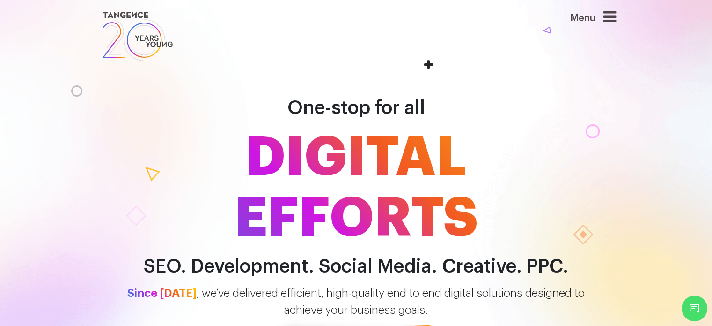
click at [611, 18] on icon at bounding box center [610, 16] width 13 height 15
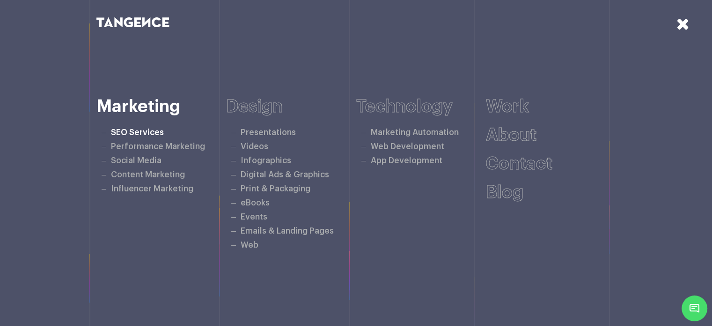
click at [136, 134] on link "SEO Services" at bounding box center [137, 132] width 53 height 8
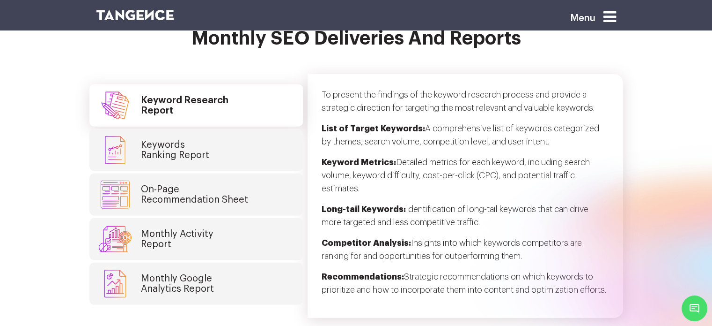
scroll to position [2342, 0]
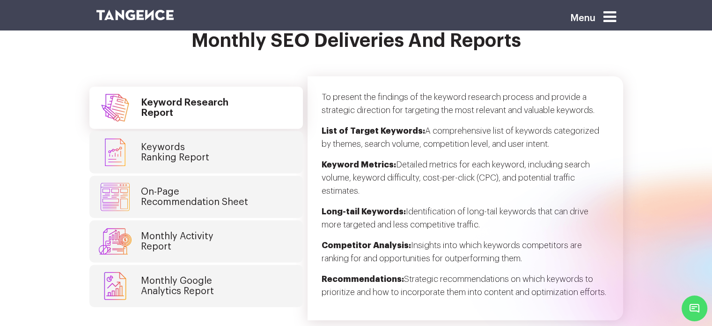
click at [172, 142] on h4 "Keywords Ranking Report" at bounding box center [175, 152] width 68 height 21
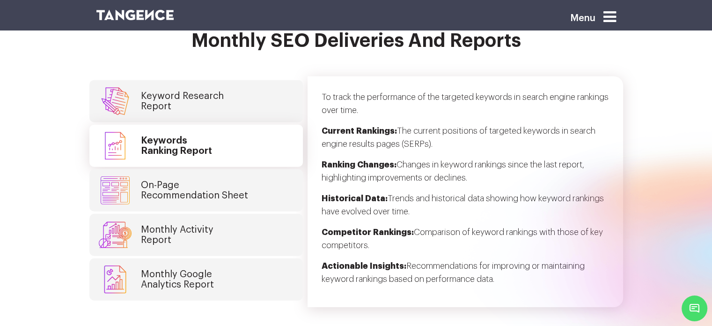
click at [172, 169] on link "On-Page Recommendation Sheet" at bounding box center [196, 190] width 214 height 42
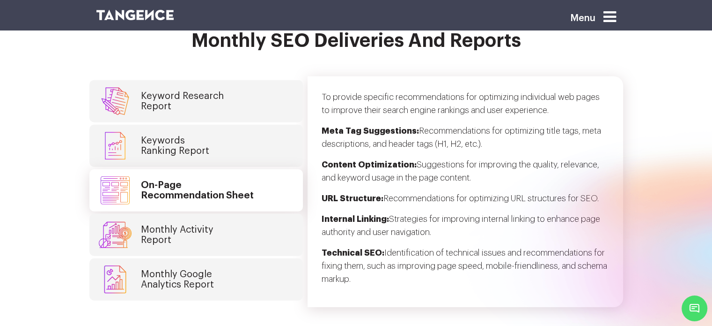
click at [170, 224] on h4 "Monthly Activity Report" at bounding box center [177, 234] width 73 height 21
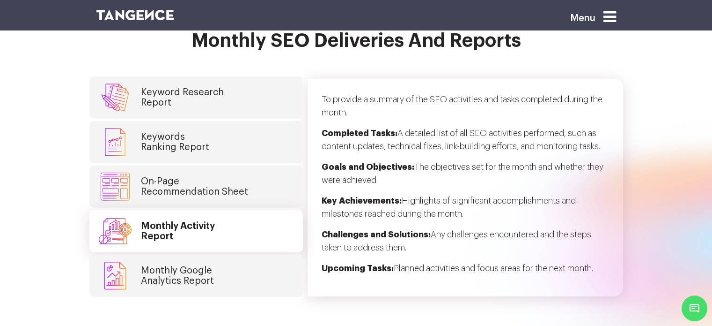
click at [189, 265] on h4 "Monthly Google Analytics Report" at bounding box center [177, 275] width 73 height 21
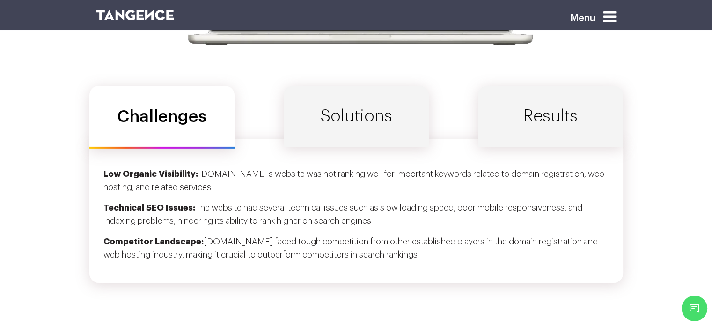
scroll to position [3080, 0]
click at [342, 101] on link "Solutions" at bounding box center [356, 115] width 145 height 61
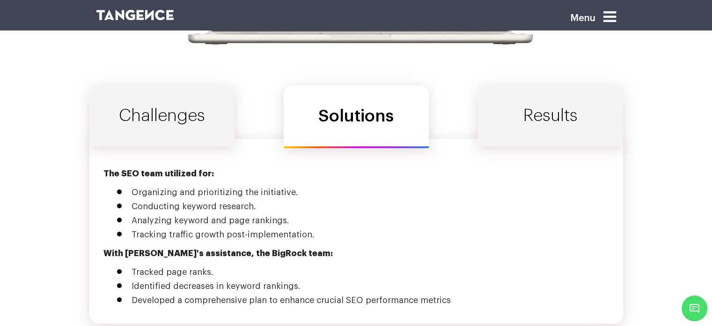
click at [551, 111] on link "Results" at bounding box center [550, 115] width 145 height 61
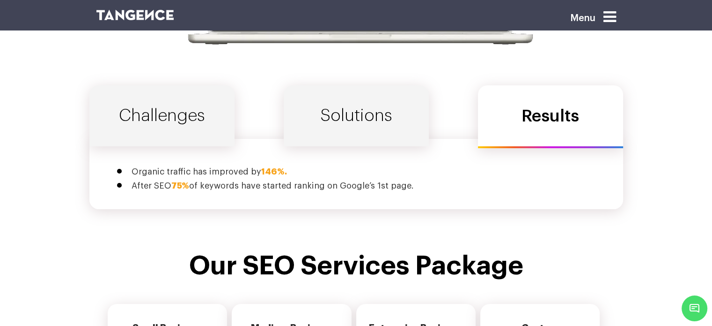
click at [367, 100] on link "Solutions" at bounding box center [356, 115] width 145 height 61
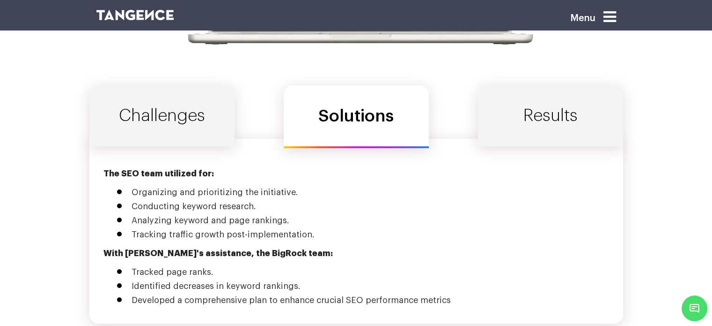
click at [214, 90] on link "Challenges" at bounding box center [161, 115] width 145 height 61
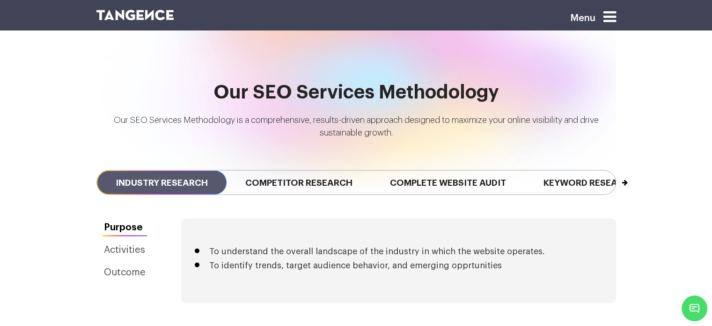
scroll to position [2023, 0]
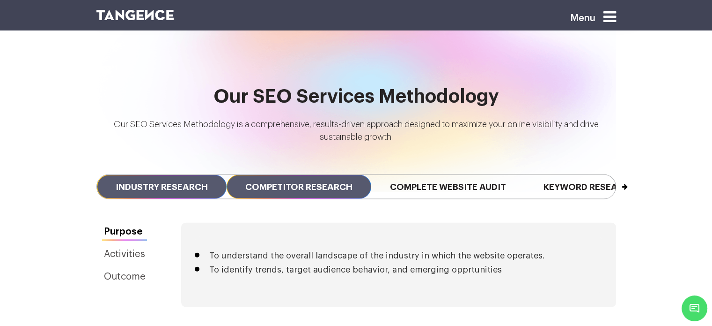
click at [334, 175] on span "Competitor Research" at bounding box center [299, 187] width 145 height 24
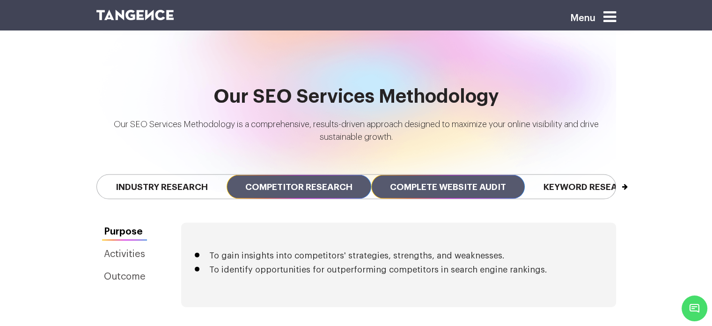
click at [446, 175] on span "Complete Website Audit" at bounding box center [448, 187] width 154 height 24
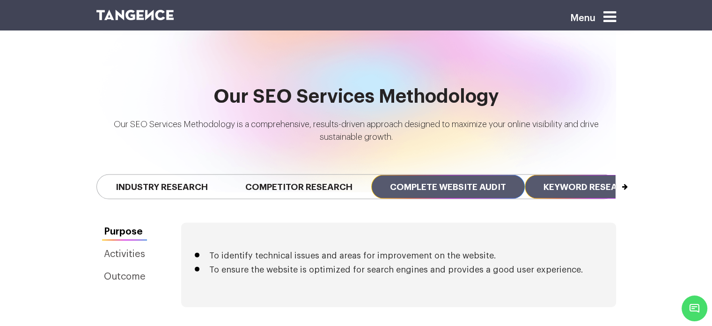
click at [571, 180] on span "Keyword Research" at bounding box center [590, 187] width 130 height 24
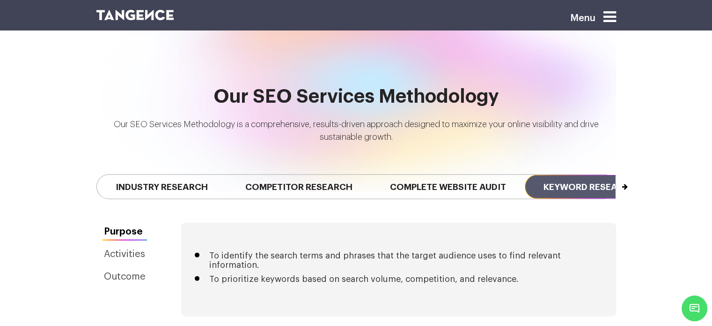
click at [616, 175] on button "Next" at bounding box center [615, 182] width 0 height 15
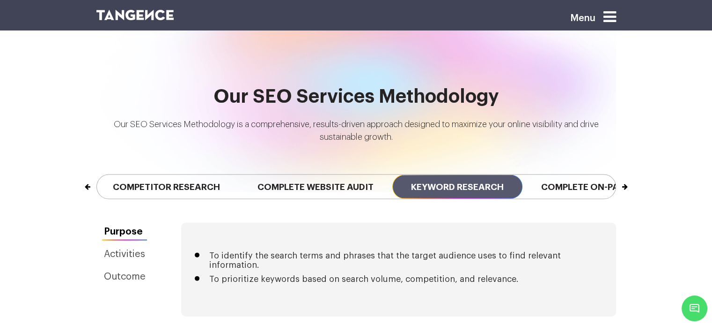
click at [616, 175] on button "Next" at bounding box center [615, 182] width 0 height 15
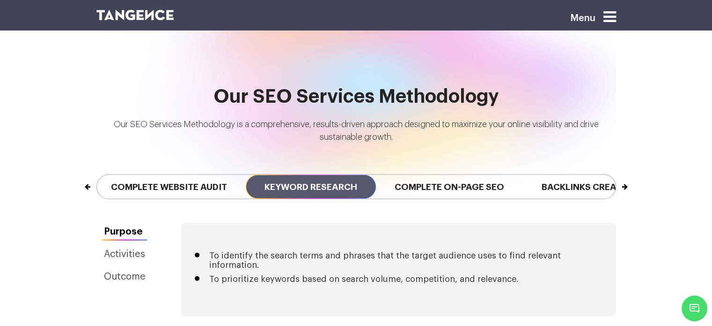
click at [616, 175] on button "Next" at bounding box center [615, 182] width 0 height 15
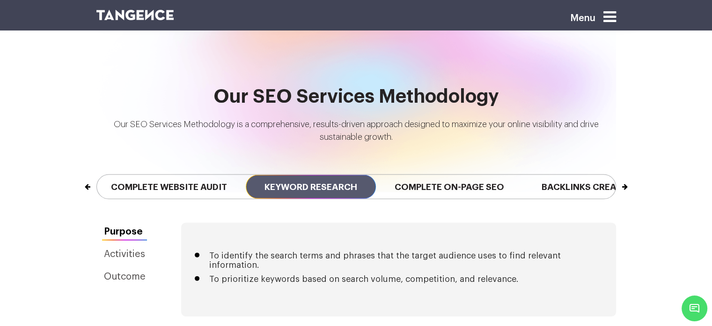
click at [616, 175] on button "Next" at bounding box center [615, 182] width 0 height 15
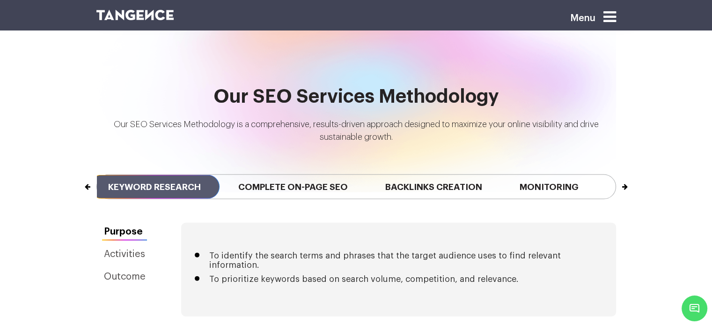
click at [616, 175] on button "Next" at bounding box center [615, 182] width 0 height 15
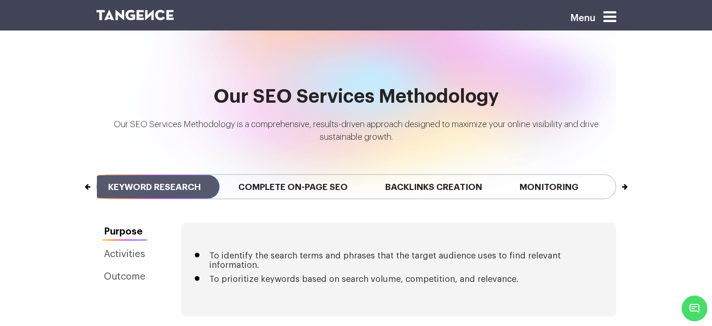
click at [616, 175] on button "Next" at bounding box center [615, 182] width 0 height 15
click at [625, 172] on div "Our SEO Services Methodology Our SEO Services Methodology is a comprehensive, r…" at bounding box center [356, 154] width 712 height 136
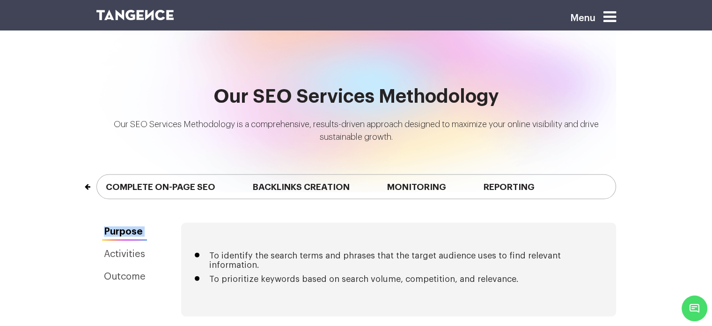
click at [625, 172] on div "Our SEO Services Methodology Our SEO Services Methodology is a comprehensive, r…" at bounding box center [356, 154] width 712 height 136
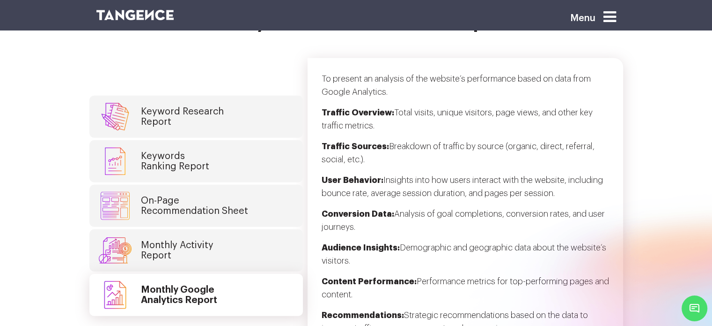
scroll to position [2372, 0]
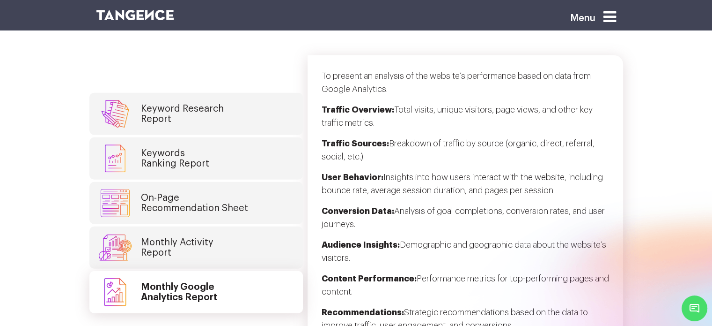
click at [198, 118] on link "Keyword Research Report" at bounding box center [196, 114] width 214 height 42
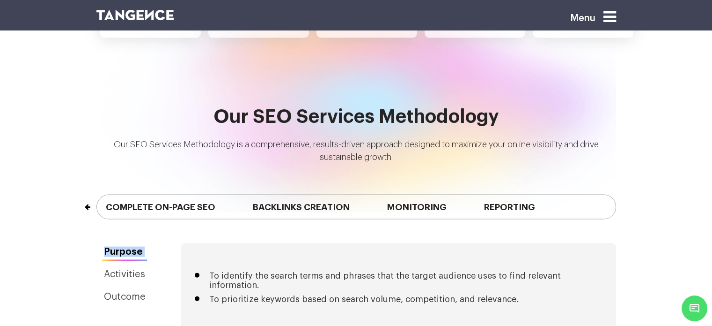
scroll to position [2003, 0]
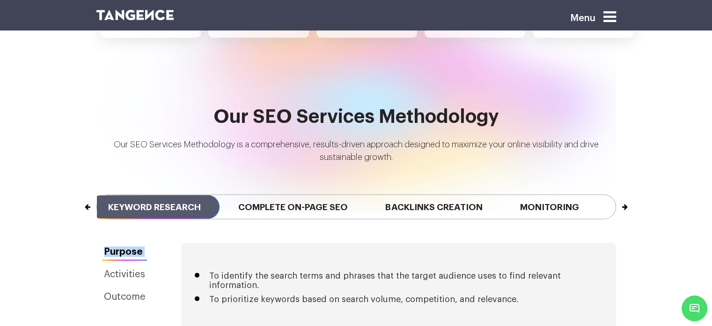
click at [616, 195] on button "Next" at bounding box center [615, 202] width 0 height 15
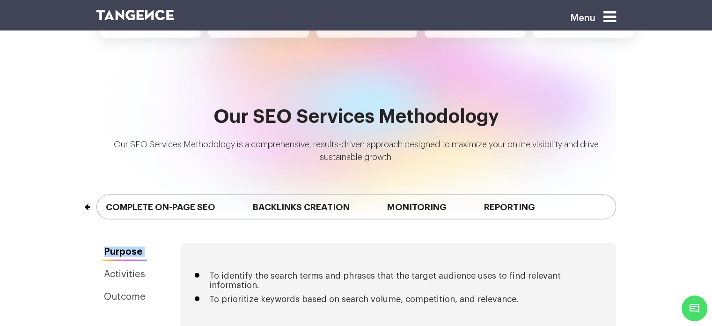
click at [97, 195] on button "Previous" at bounding box center [97, 202] width 0 height 15
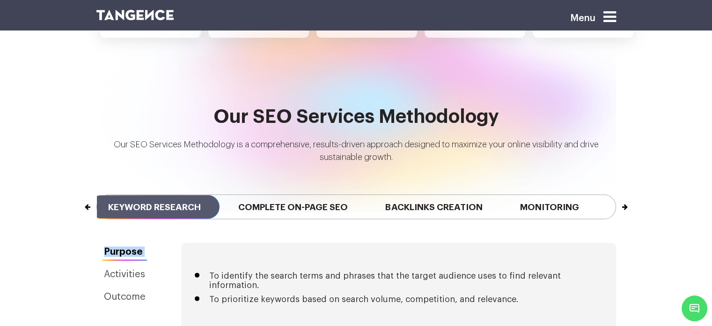
click at [97, 195] on button "Previous" at bounding box center [97, 202] width 0 height 15
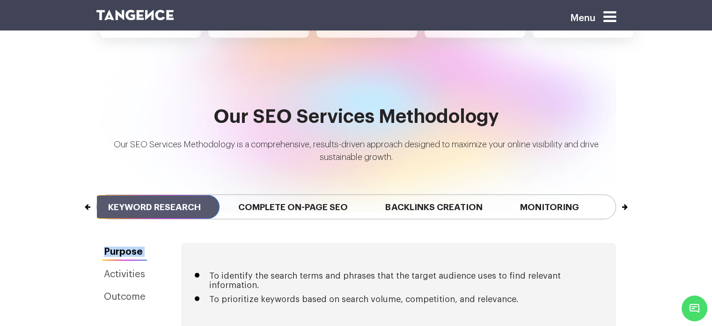
click at [97, 195] on button "Previous" at bounding box center [97, 202] width 0 height 15
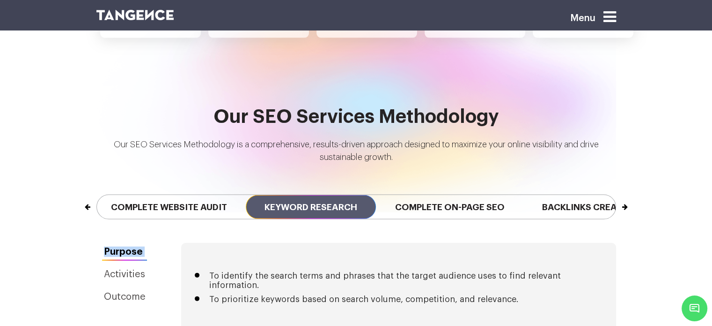
click at [97, 195] on button "Previous" at bounding box center [97, 202] width 0 height 15
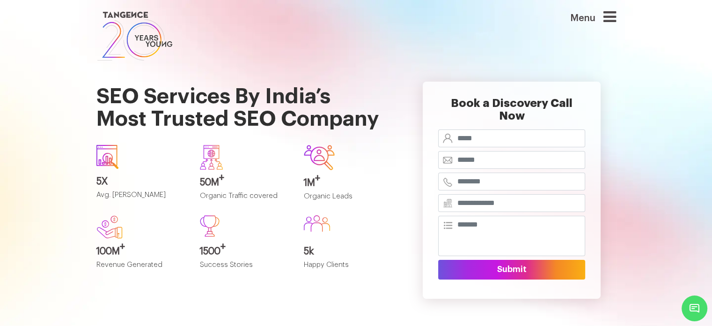
scroll to position [21, 0]
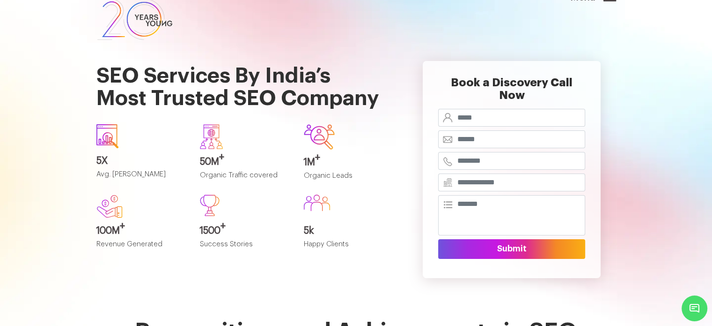
click at [225, 92] on h1 "SEO Services By India’s Most Trusted SEO Company" at bounding box center [244, 79] width 297 height 74
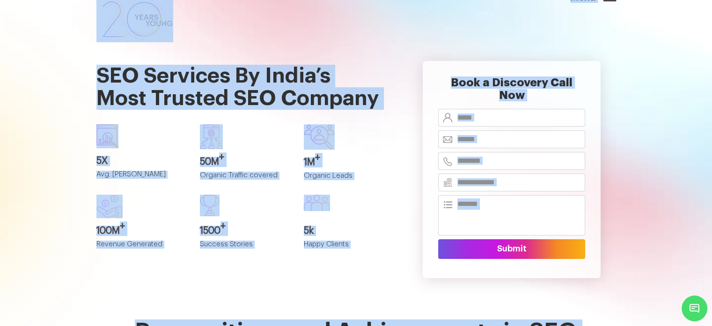
copy body "Menu SEO Services By India’s Most Trusted SEO Company 5X Avg. SEO ROI 50M + Org…"
click at [225, 92] on h1 "SEO Services By India’s Most Trusted SEO Company" at bounding box center [244, 79] width 297 height 74
